Goal: Register for event/course

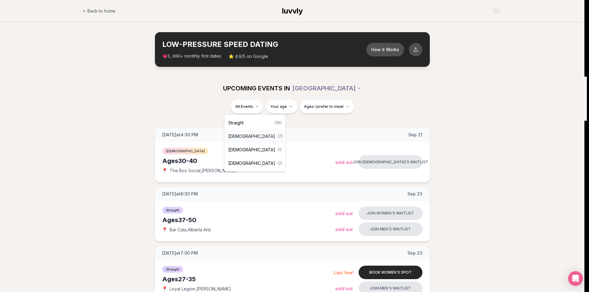
click at [250, 139] on span "[DEMOGRAPHIC_DATA]" at bounding box center [251, 136] width 47 height 6
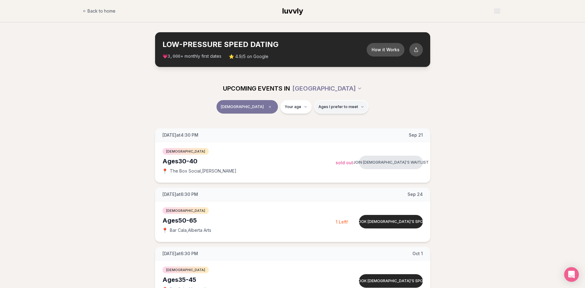
click at [320, 105] on span "Ages I prefer to meet" at bounding box center [338, 106] width 40 height 5
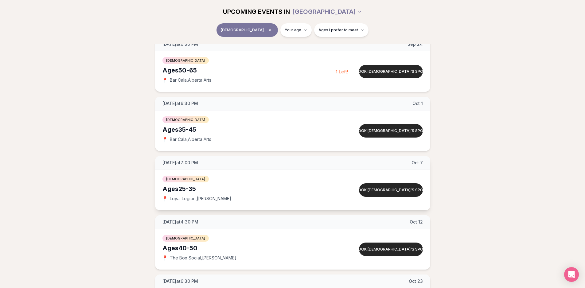
scroll to position [153, 0]
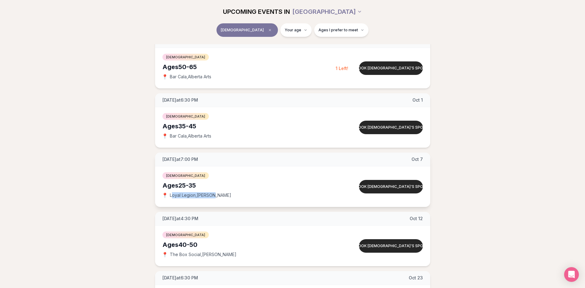
drag, startPoint x: 217, startPoint y: 195, endPoint x: 172, endPoint y: 195, distance: 45.1
click at [172, 195] on div "📍 Loyal Legion , [PERSON_NAME]" at bounding box center [248, 195] width 173 height 6
click at [221, 194] on div "📍 Loyal Legion , [PERSON_NAME]" at bounding box center [248, 195] width 173 height 6
drag, startPoint x: 222, startPoint y: 194, endPoint x: 169, endPoint y: 193, distance: 53.1
click at [169, 193] on div "📍 Loyal Legion , [PERSON_NAME]" at bounding box center [248, 195] width 173 height 6
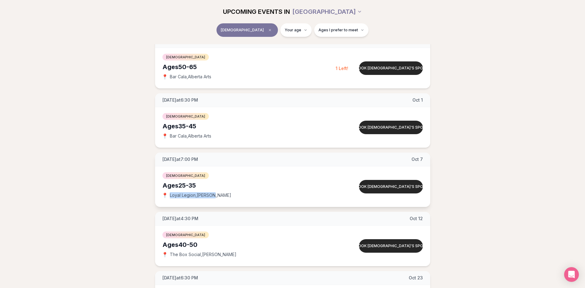
copy span "Loyal Legion , [PERSON_NAME]"
click at [243, 186] on div "Ages [DEMOGRAPHIC_DATA]" at bounding box center [248, 185] width 173 height 9
click at [179, 187] on div "Ages [DEMOGRAPHIC_DATA]" at bounding box center [248, 185] width 173 height 9
click at [226, 181] on div "Ages [DEMOGRAPHIC_DATA]" at bounding box center [248, 185] width 173 height 9
